Goal: Complete application form

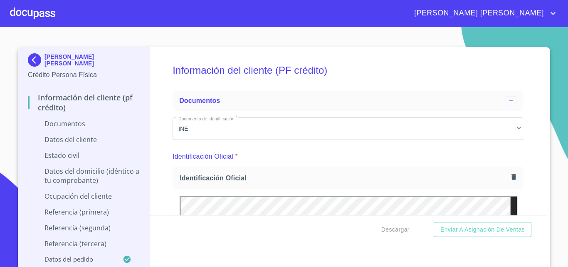
scroll to position [416, 0]
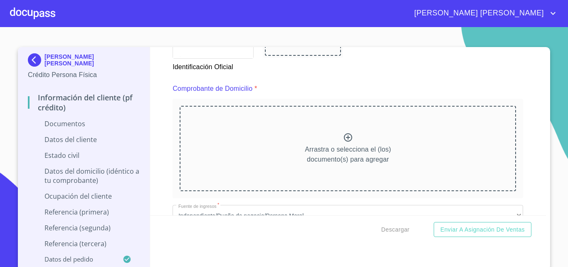
click at [343, 138] on icon at bounding box center [348, 137] width 10 height 10
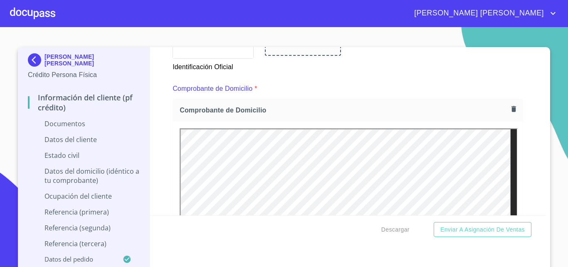
scroll to position [0, 0]
click at [510, 110] on icon "button" at bounding box center [514, 109] width 8 height 8
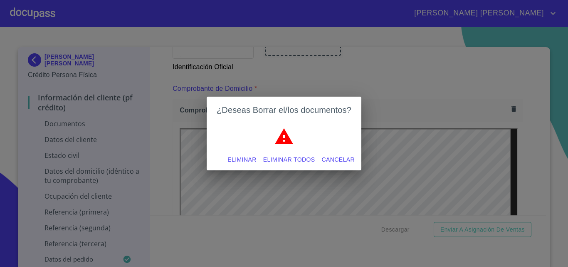
click at [243, 160] on span "Eliminar" at bounding box center [242, 159] width 29 height 10
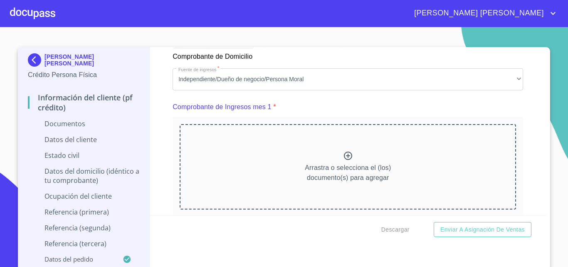
scroll to position [790, 0]
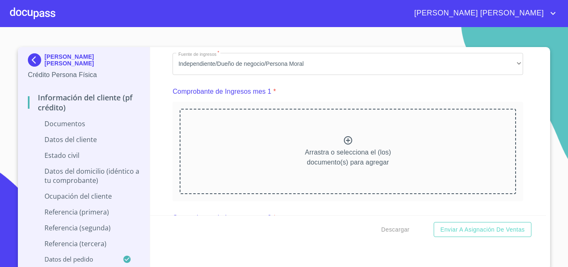
click at [349, 150] on div "Arrastra o selecciona el (los) documento(s) para agregar" at bounding box center [348, 151] width 337 height 85
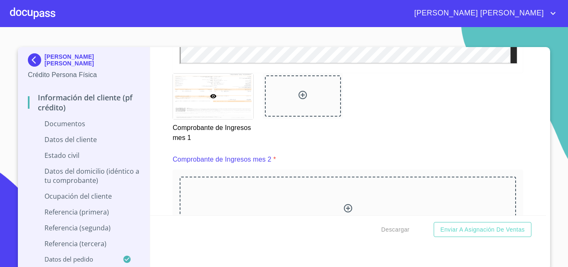
scroll to position [1082, 0]
click at [341, 212] on div "Arrastra o selecciona el (los) documento(s) para agregar" at bounding box center [348, 218] width 337 height 85
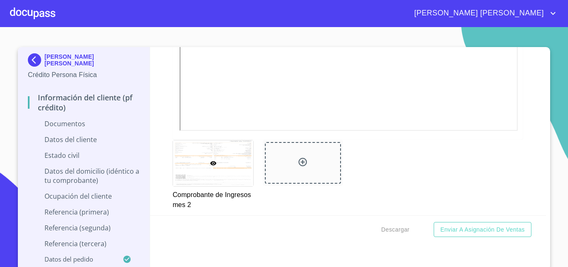
scroll to position [1539, 0]
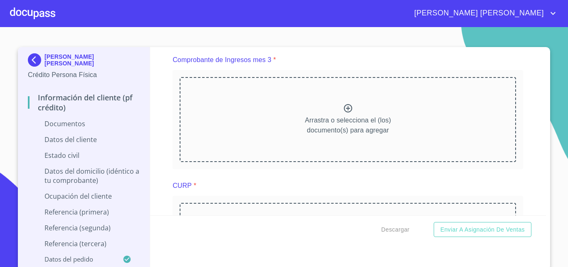
click at [335, 112] on div "Arrastra o selecciona el (los) documento(s) para agregar" at bounding box center [348, 119] width 337 height 85
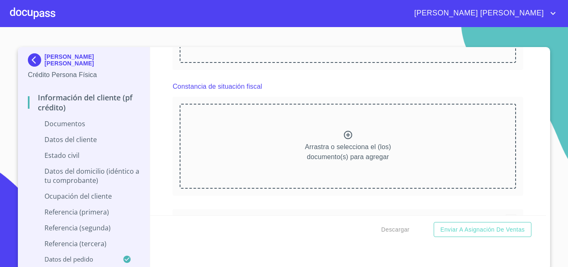
scroll to position [1872, 0]
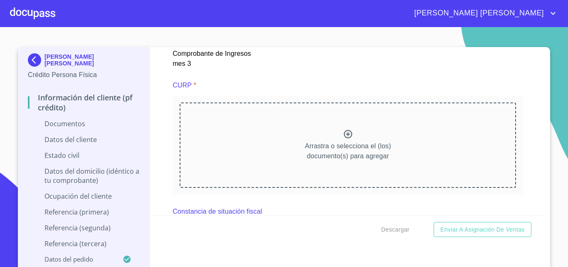
click at [335, 146] on div "Arrastra o selecciona el (los) documento(s) para agregar" at bounding box center [348, 144] width 337 height 85
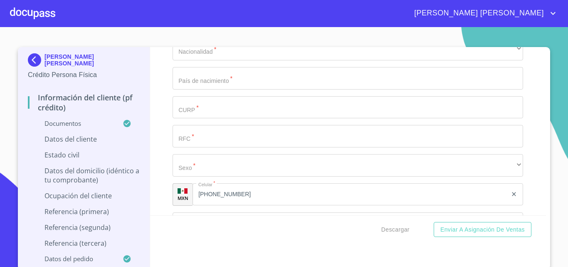
scroll to position [2496, 0]
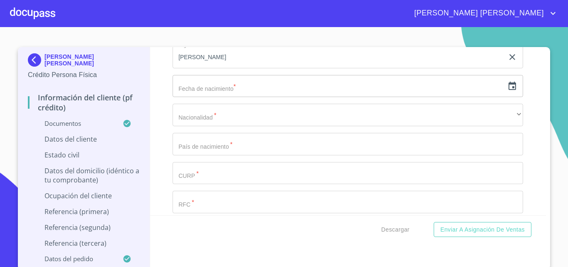
click at [244, 93] on input "text" at bounding box center [339, 86] width 332 height 22
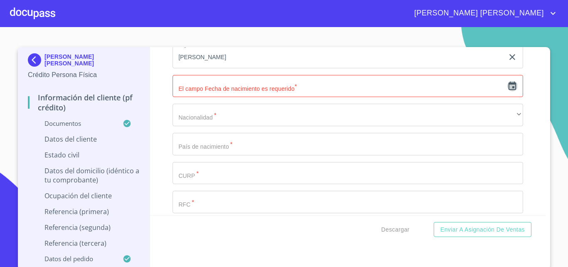
click at [507, 91] on icon "button" at bounding box center [512, 86] width 10 height 10
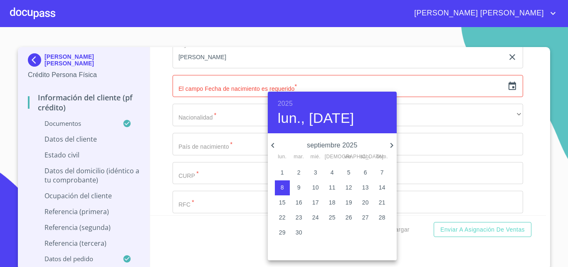
click at [286, 101] on h6 "2025" at bounding box center [285, 104] width 15 height 12
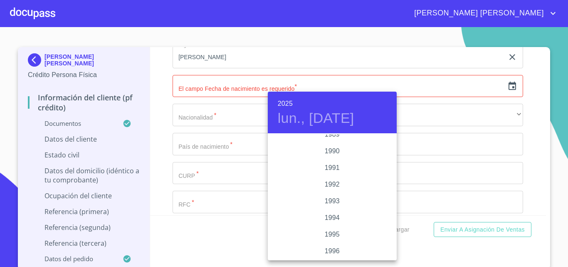
scroll to position [948, 0]
click at [334, 159] on div "1983" at bounding box center [332, 159] width 129 height 17
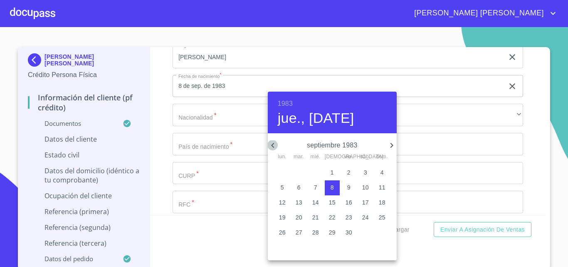
click at [272, 142] on icon "button" at bounding box center [273, 145] width 10 height 10
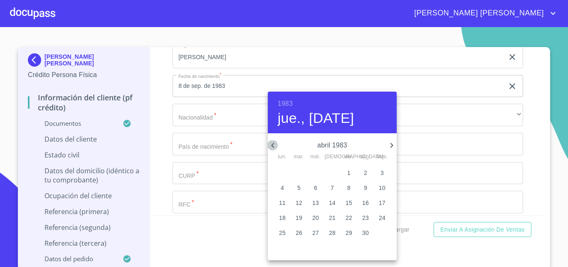
click at [272, 142] on icon "button" at bounding box center [273, 145] width 10 height 10
click at [313, 231] on p "26" at bounding box center [315, 232] width 7 height 8
type input "26 de ene. de 1983"
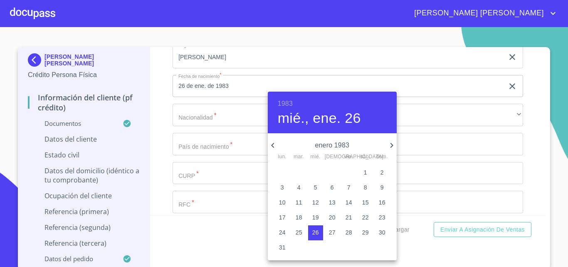
click at [211, 119] on div at bounding box center [284, 133] width 568 height 267
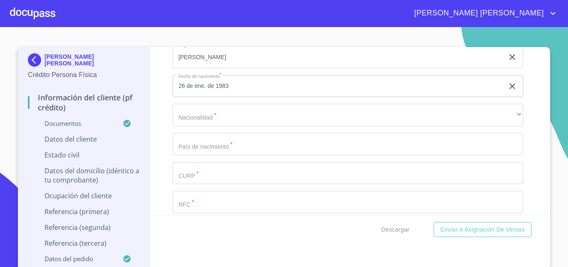
click at [209, 122] on div "1983 mié., ene. 26 enero 1983 lun. mar. mié. jue. vie. sáb. dom. 27 28 29 30 31…" at bounding box center [284, 133] width 568 height 267
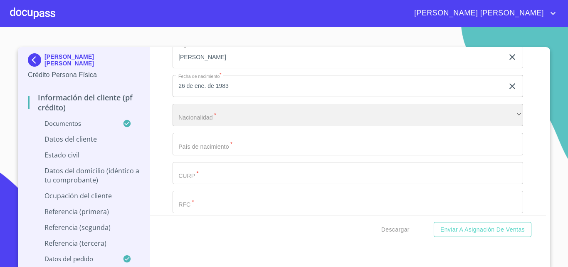
click at [209, 122] on div "​" at bounding box center [348, 115] width 351 height 22
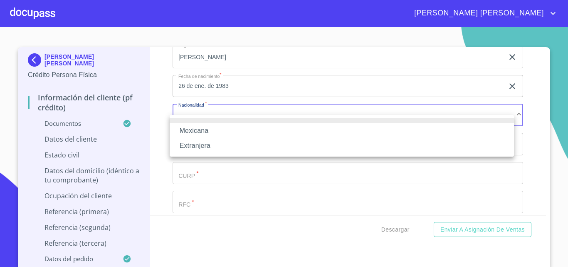
click at [198, 126] on li "Mexicana" at bounding box center [342, 130] width 344 height 15
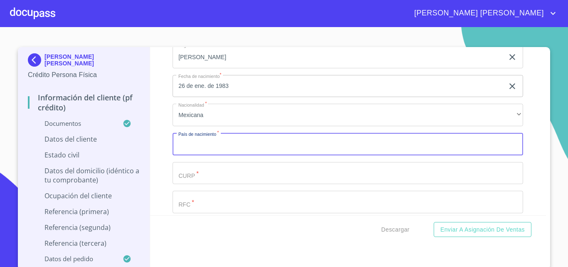
click at [208, 155] on input "Documento de identificación   *" at bounding box center [348, 144] width 351 height 22
type input "[GEOGRAPHIC_DATA]"
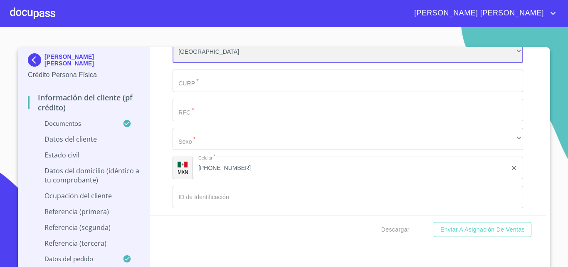
scroll to position [2621, 0]
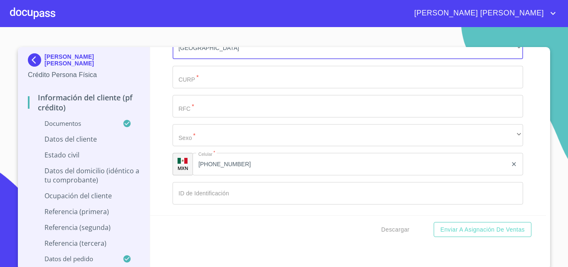
click at [204, 77] on input "Documento de identificación   *" at bounding box center [348, 77] width 351 height 22
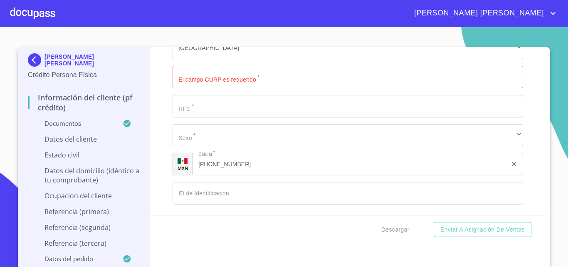
click at [217, 111] on input "Documento de identificación   *" at bounding box center [348, 106] width 351 height 22
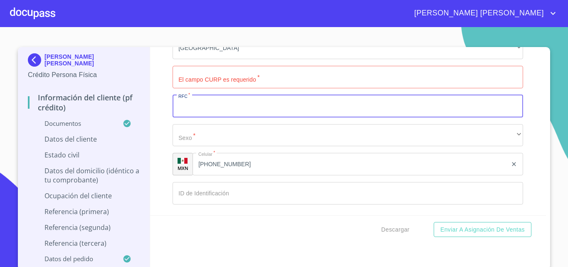
click at [231, 84] on input "Documento de identificación   *" at bounding box center [348, 77] width 351 height 22
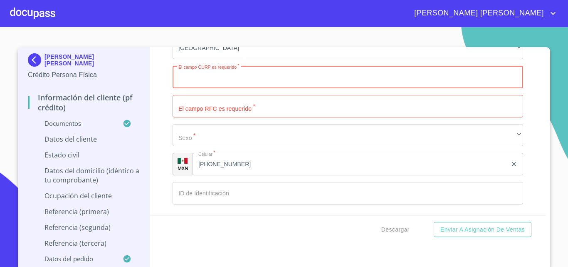
paste input "NAFO830126HJCVRS05"
click at [186, 88] on input "NAFO830126HJCVRS05" at bounding box center [339, 77] width 332 height 22
type input "NAFO830126HJCVRS05"
click at [248, 117] on input "Documento de identificación   *" at bounding box center [348, 106] width 351 height 22
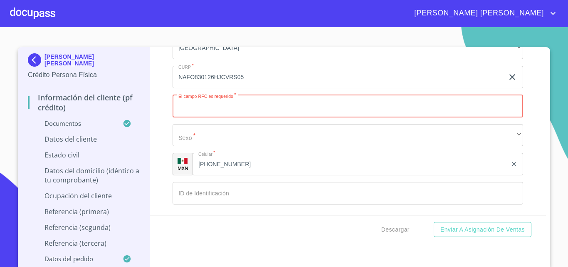
paste input "NAFO830126"
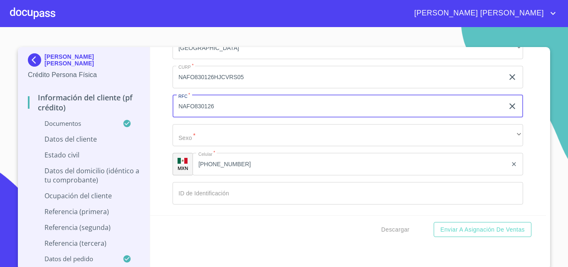
paste input "1V8"
type input "NAFO8301261V8"
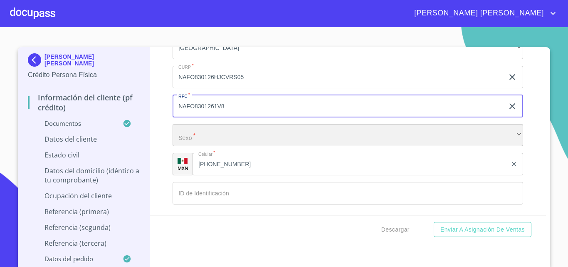
click at [215, 146] on div "​" at bounding box center [348, 135] width 351 height 22
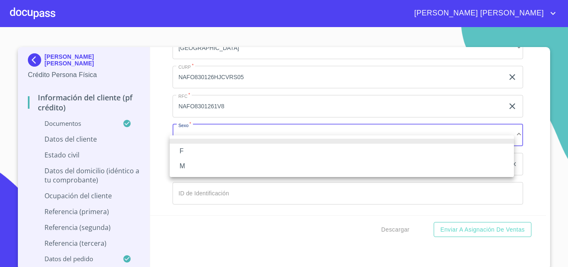
click at [182, 170] on li "M" at bounding box center [342, 165] width 344 height 15
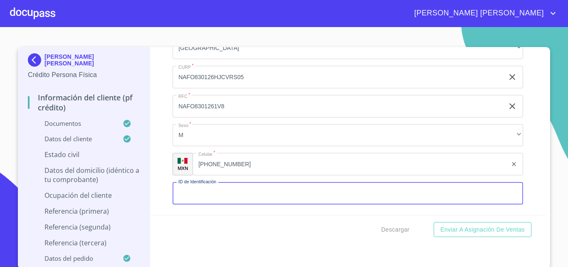
click at [248, 204] on input "Documento de identificación   *" at bounding box center [348, 193] width 351 height 22
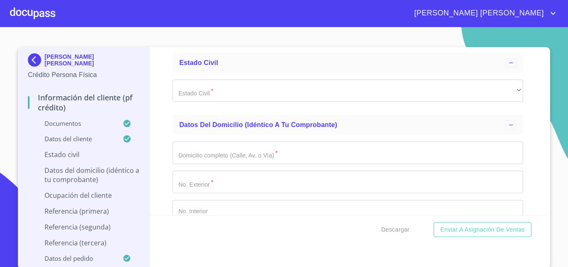
scroll to position [2787, 0]
type input "2147296395"
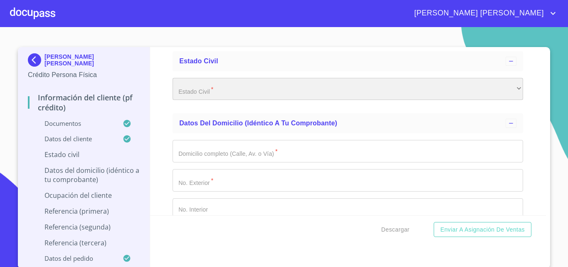
click at [191, 96] on div "​" at bounding box center [348, 89] width 351 height 22
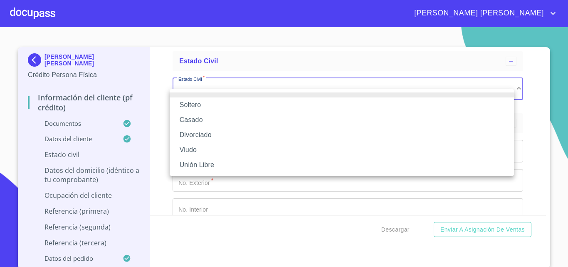
click at [200, 104] on li "Soltero" at bounding box center [342, 104] width 344 height 15
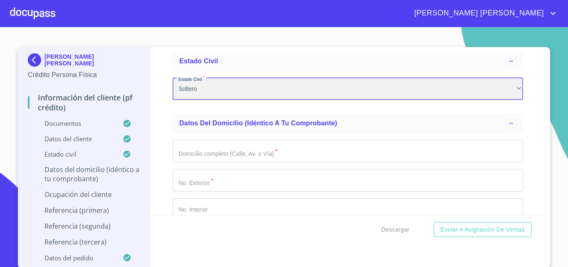
scroll to position [2829, 0]
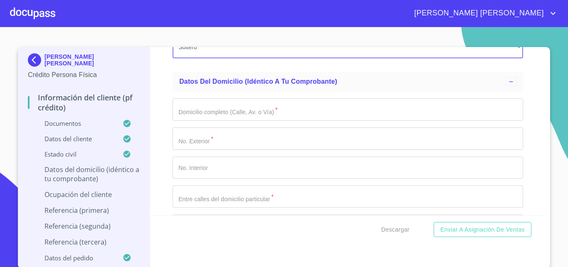
click at [235, 109] on input "Documento de identificación   *" at bounding box center [348, 109] width 351 height 22
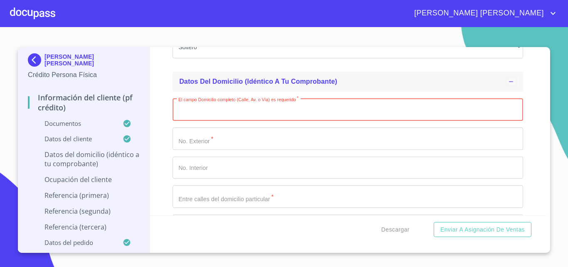
paste input "2AC6B2􀀡􀀢B􀀁(􀀊.􀀎􀀁4􀀁􀀍􀀊􀀍"
type input "2AC6B2􀀡􀀢B􀀁(􀀊.􀀎􀀁4􀀁􀀍􀀊􀀍"
type input "ARTESANOS"
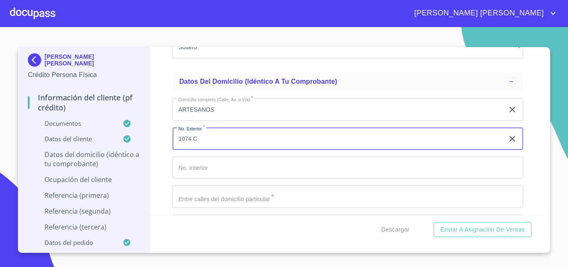
type input "1074 C"
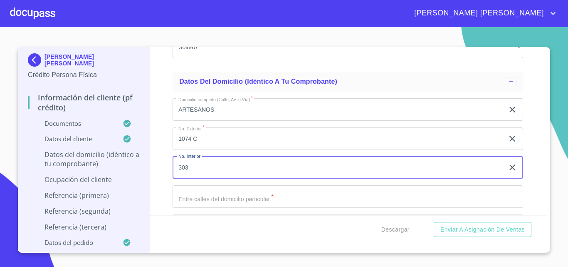
type input "303"
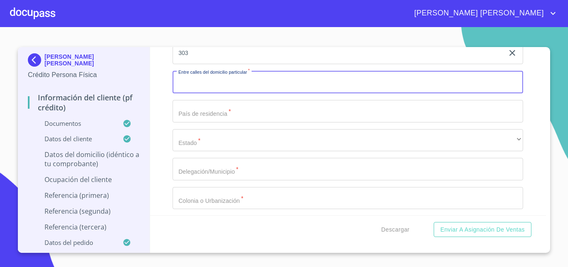
scroll to position [2956, 0]
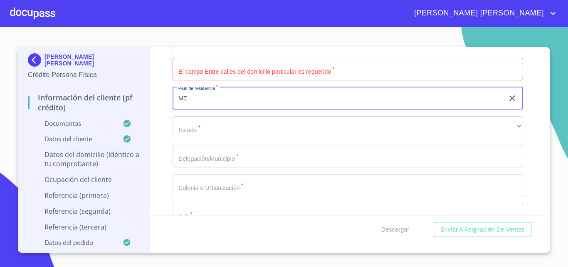
type input "[GEOGRAPHIC_DATA]"
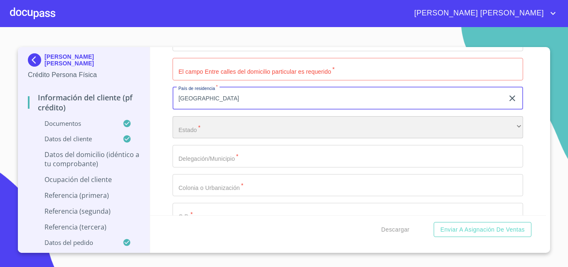
click at [254, 139] on div "​" at bounding box center [348, 127] width 351 height 22
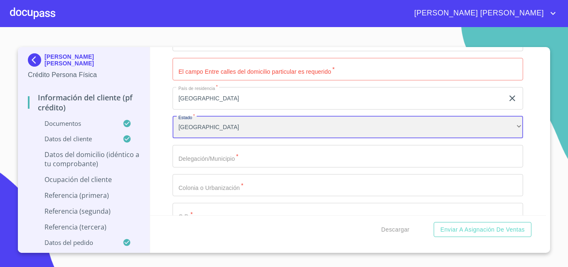
scroll to position [6, 0]
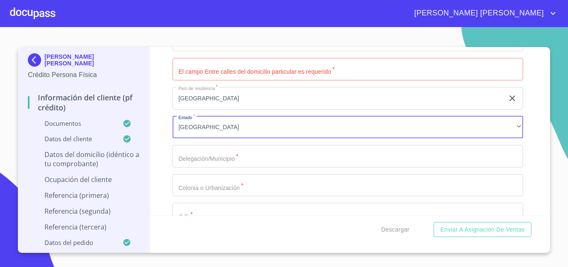
click at [210, 160] on input "Documento de identificación   *" at bounding box center [348, 156] width 351 height 22
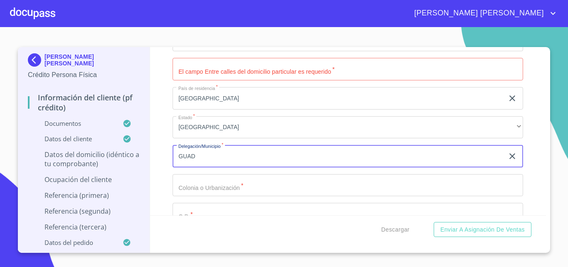
type input "[GEOGRAPHIC_DATA]"
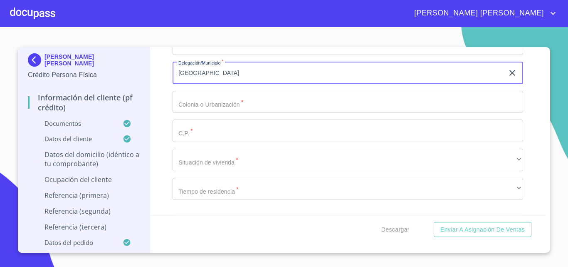
click at [217, 109] on input "Documento de identificación   *" at bounding box center [348, 102] width 351 height 22
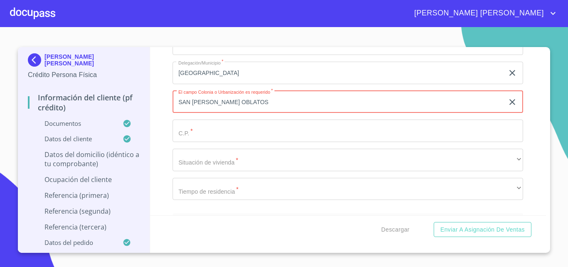
type input "SAN [PERSON_NAME] OBLATOS"
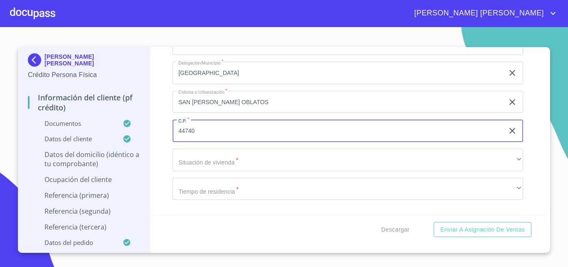
type input "44740"
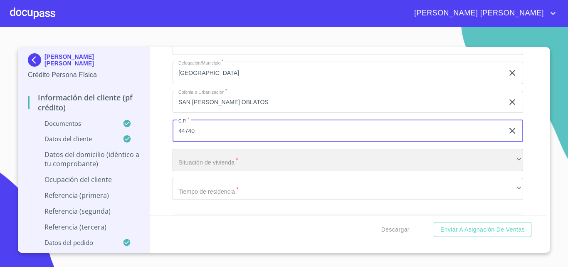
click at [188, 169] on div "​" at bounding box center [348, 160] width 351 height 22
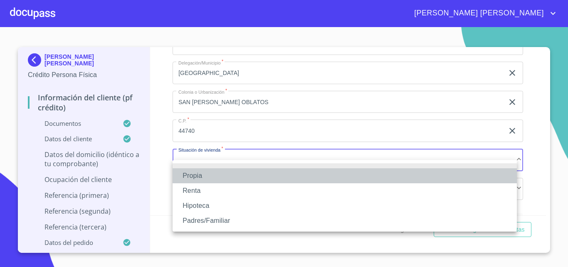
click at [192, 173] on li "Propia" at bounding box center [345, 175] width 344 height 15
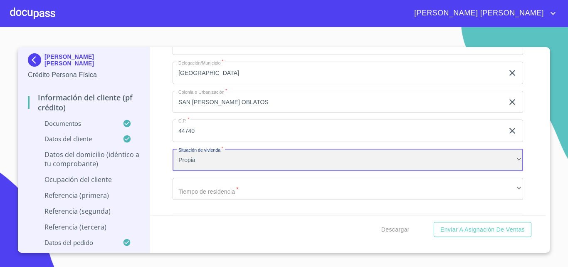
scroll to position [3081, 0]
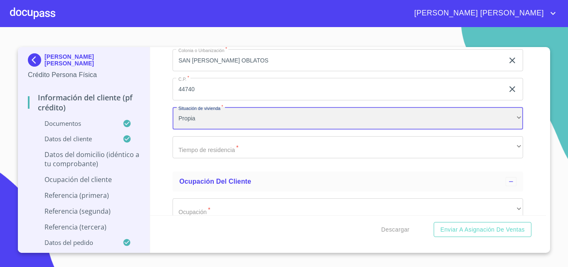
click at [202, 128] on div "Propia" at bounding box center [348, 118] width 351 height 22
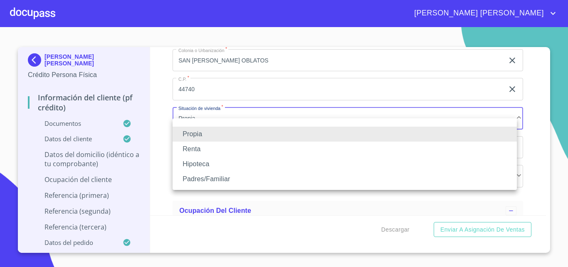
click at [208, 180] on li "Padres/Familiar" at bounding box center [345, 178] width 344 height 15
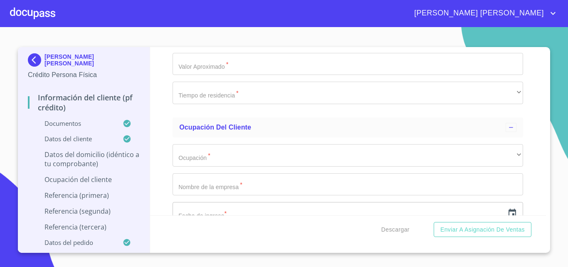
scroll to position [3122, 0]
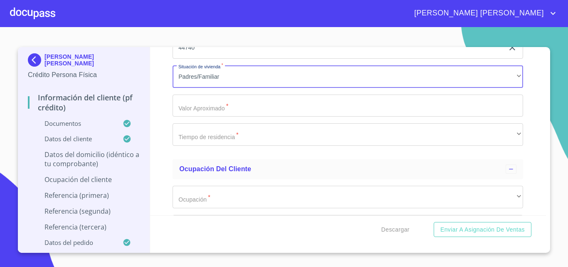
click at [221, 114] on input "Documento de identificación   *" at bounding box center [348, 105] width 351 height 22
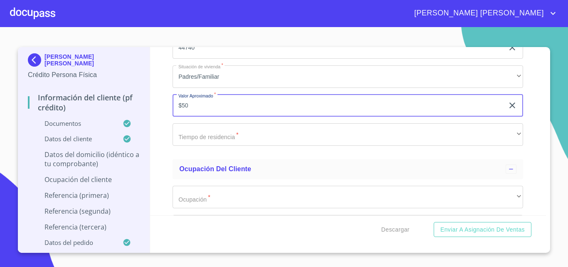
type input "$5"
type input "$400,000"
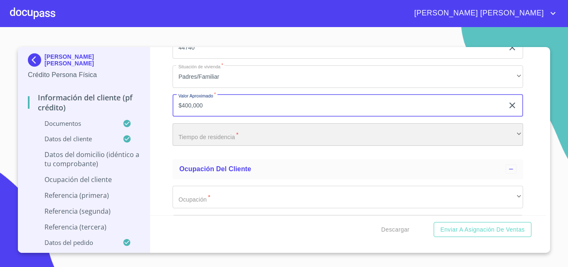
click at [208, 146] on div "​" at bounding box center [348, 134] width 351 height 22
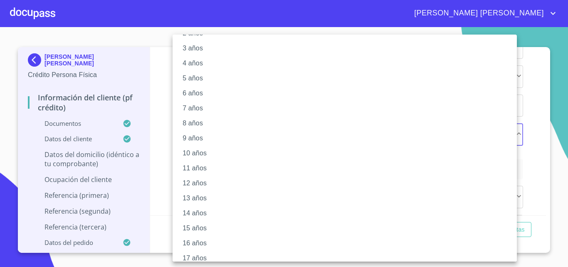
scroll to position [99, 0]
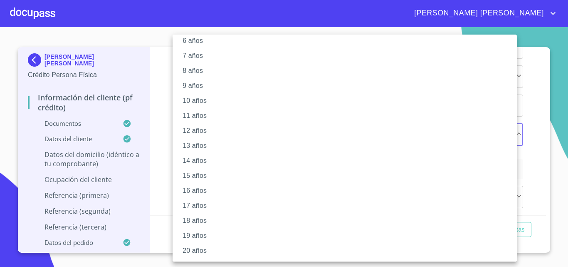
click at [207, 246] on li "20 años" at bounding box center [348, 250] width 351 height 15
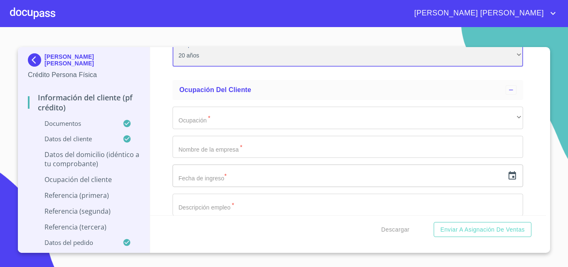
scroll to position [3247, 0]
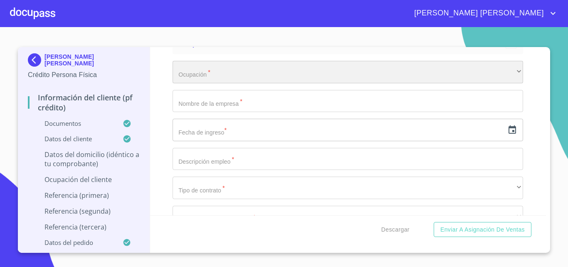
click at [199, 77] on div "​" at bounding box center [348, 72] width 351 height 22
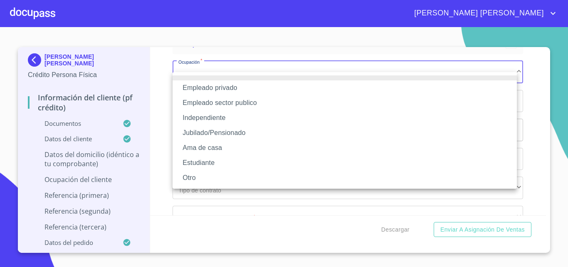
click at [196, 87] on li "Empleado privado" at bounding box center [345, 87] width 344 height 15
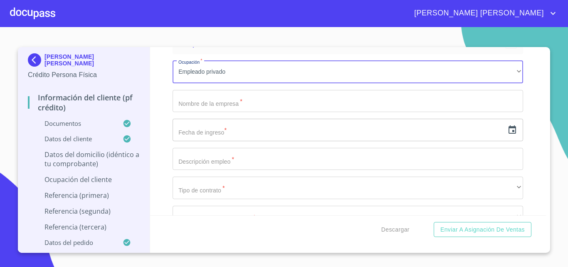
click at [197, 107] on input "Documento de identificación   *" at bounding box center [348, 101] width 351 height 22
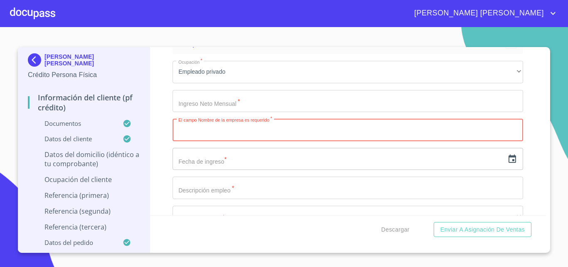
paste input "arm and hammer"
type input "arm and hammer"
click at [240, 164] on input "text" at bounding box center [339, 159] width 332 height 22
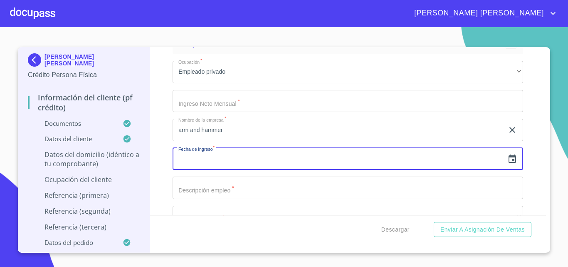
click at [501, 164] on div "​" at bounding box center [348, 159] width 351 height 22
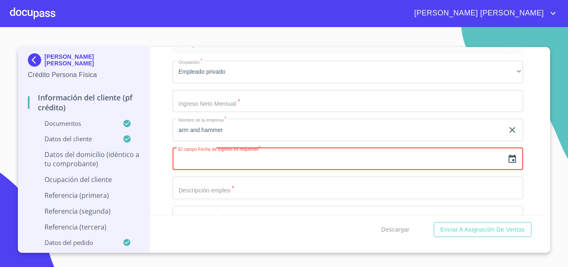
click at [509, 164] on icon "button" at bounding box center [512, 159] width 10 height 10
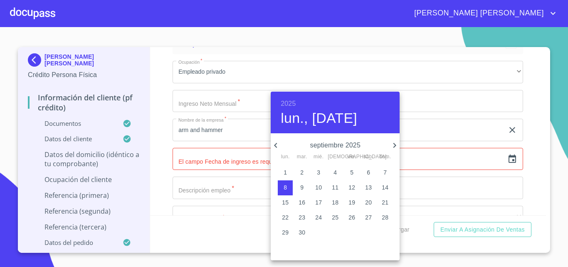
click at [287, 104] on h6 "2025" at bounding box center [288, 104] width 15 height 12
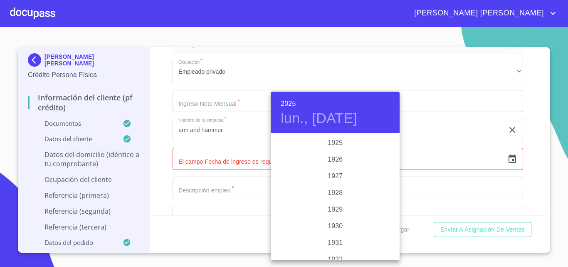
scroll to position [1614, 0]
click at [331, 155] on div "2023" at bounding box center [335, 159] width 129 height 17
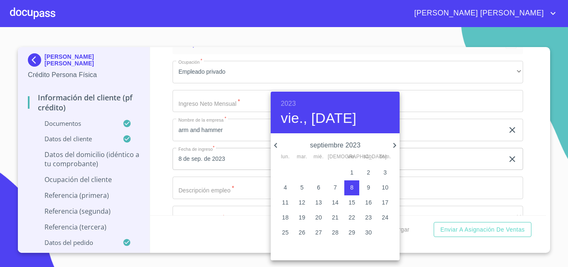
click at [276, 146] on icon "button" at bounding box center [275, 145] width 3 height 5
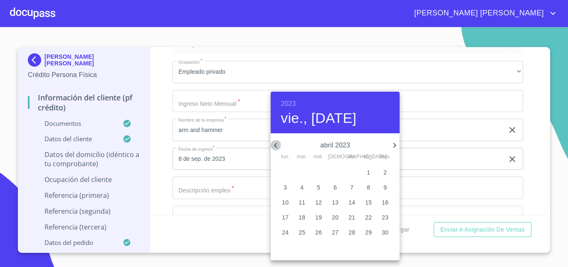
click at [276, 146] on icon "button" at bounding box center [275, 145] width 3 height 5
click at [338, 218] on p "23" at bounding box center [335, 217] width 7 height 8
type input "23 de feb. de 2023"
click at [229, 197] on div at bounding box center [284, 133] width 568 height 267
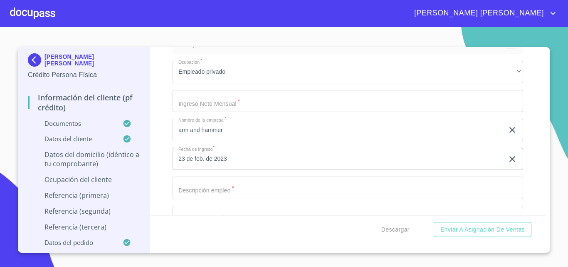
click at [238, 199] on input "Documento de identificación   *" at bounding box center [348, 187] width 351 height 22
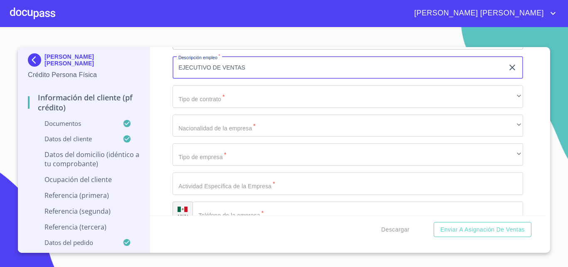
scroll to position [3330, 0]
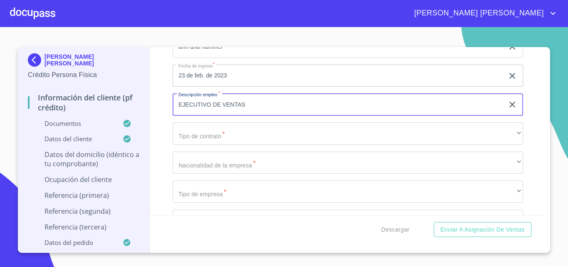
type input "EJECUTIVO DE VENTAS"
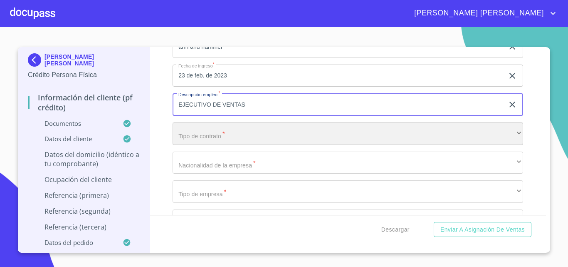
click at [223, 145] on div "​" at bounding box center [348, 133] width 351 height 22
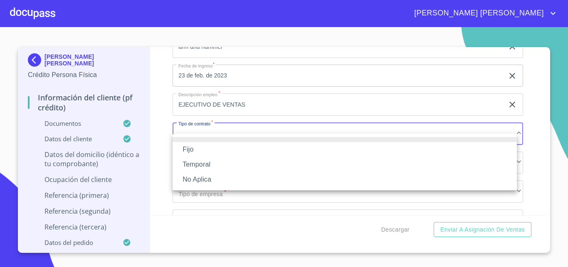
click at [204, 144] on li "Fijo" at bounding box center [345, 149] width 344 height 15
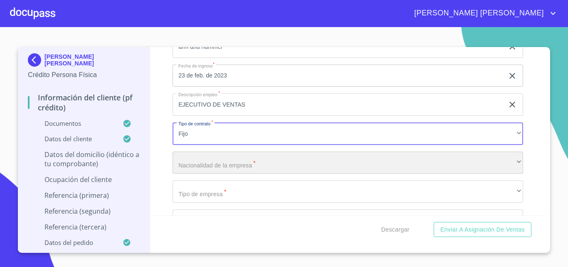
click at [236, 172] on div "​" at bounding box center [348, 162] width 351 height 22
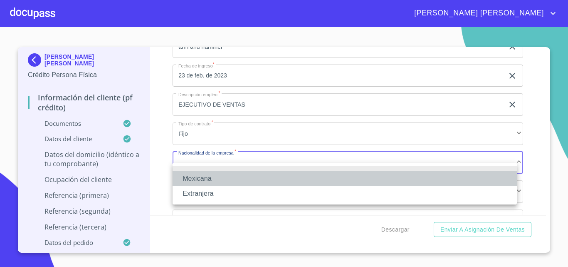
click at [221, 176] on li "Mexicana" at bounding box center [345, 178] width 344 height 15
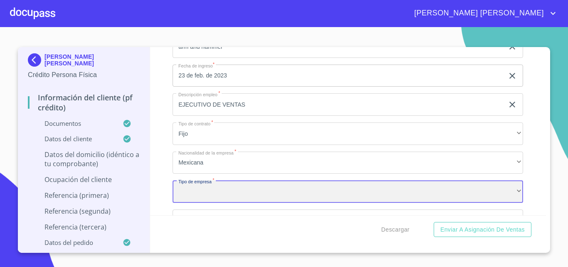
click at [224, 201] on div "​" at bounding box center [348, 191] width 351 height 22
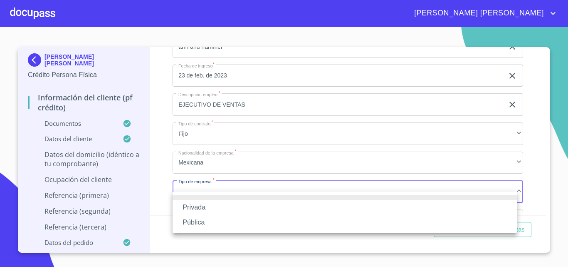
drag, startPoint x: 207, startPoint y: 206, endPoint x: 300, endPoint y: 173, distance: 98.0
click at [206, 206] on li "Privada" at bounding box center [345, 207] width 344 height 15
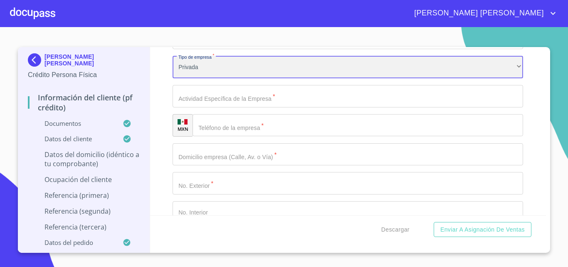
scroll to position [3455, 0]
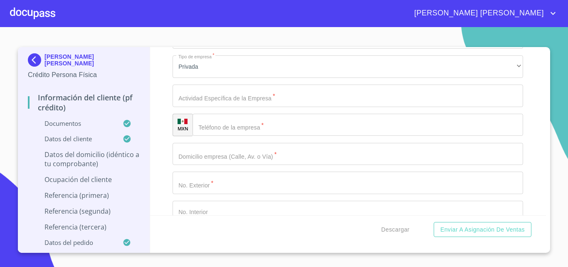
click at [228, 117] on div "Ocupación   * Empleado privado ​ Ingreso Neto Mensual   * ​ Nombre de la empres…" at bounding box center [348, 153] width 351 height 615
click at [230, 107] on input "Documento de identificación   *" at bounding box center [348, 95] width 351 height 22
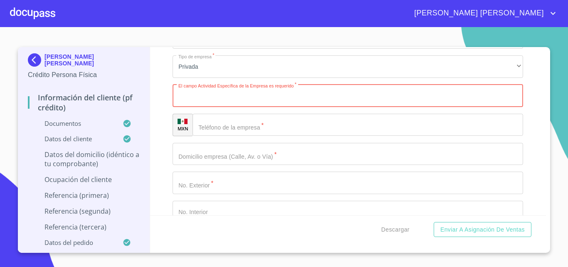
click at [213, 101] on input "Documento de identificación   *" at bounding box center [348, 95] width 351 height 22
paste input "productos para el hogar y cuidado persona"
type input "productos para el hogar y cuidado personal"
click at [228, 136] on input "Documento de identificación   *" at bounding box center [358, 125] width 331 height 22
